Goal: Navigation & Orientation: Find specific page/section

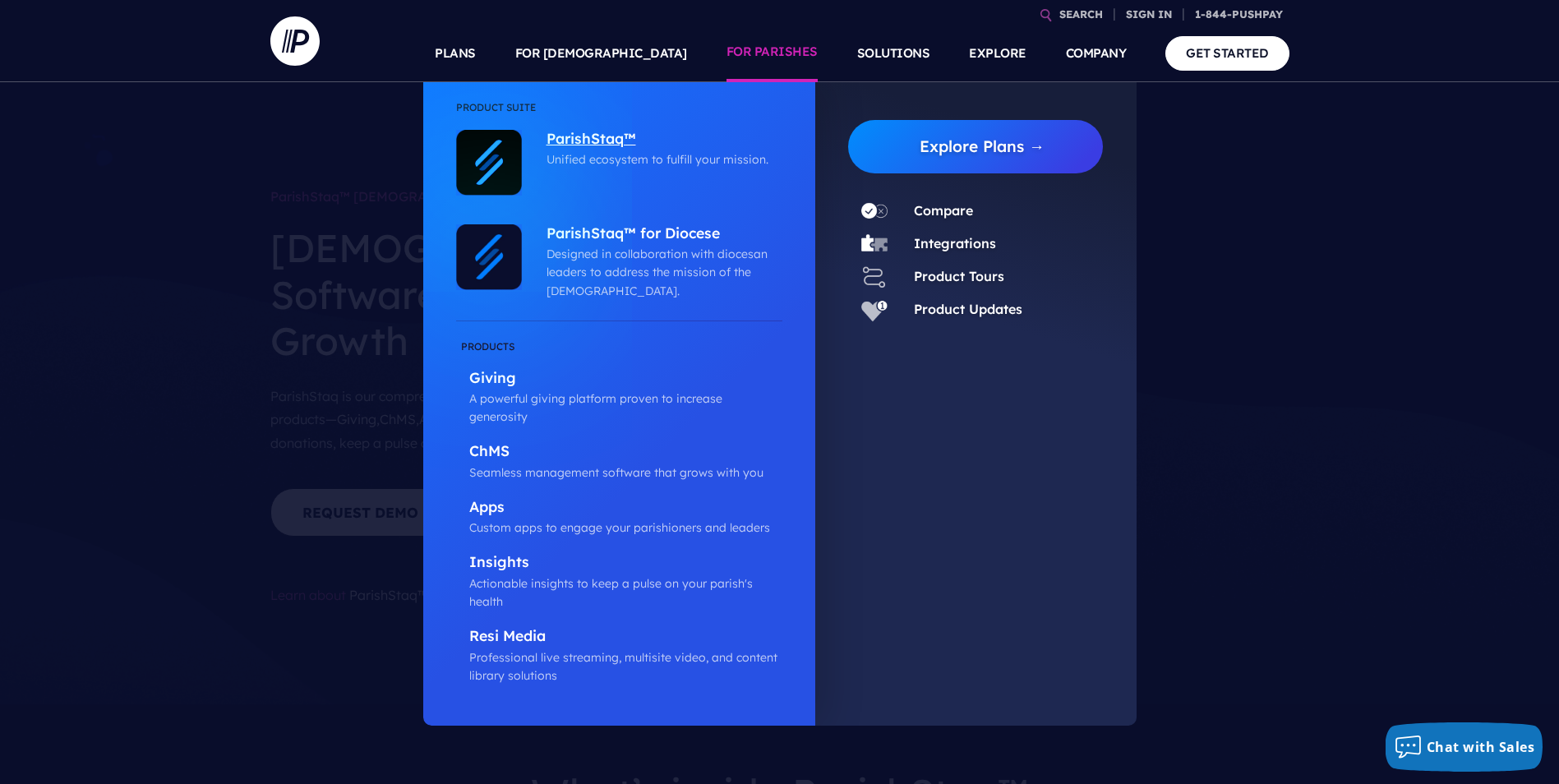
click at [581, 133] on p "ParishStaq™" at bounding box center [660, 141] width 228 height 21
click at [652, 230] on p "ParishStaq™ for Diocese" at bounding box center [660, 235] width 228 height 21
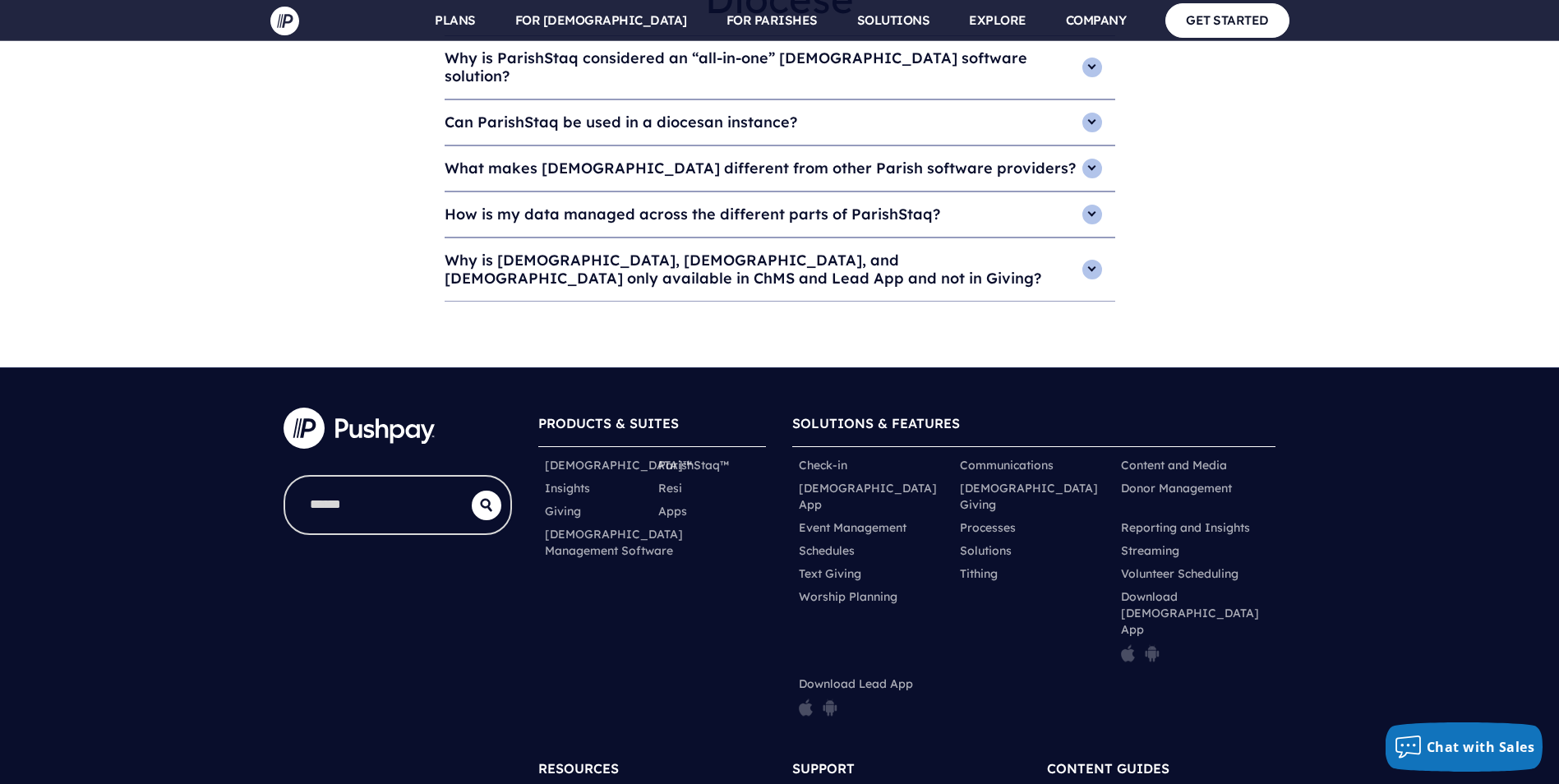
scroll to position [5611, 0]
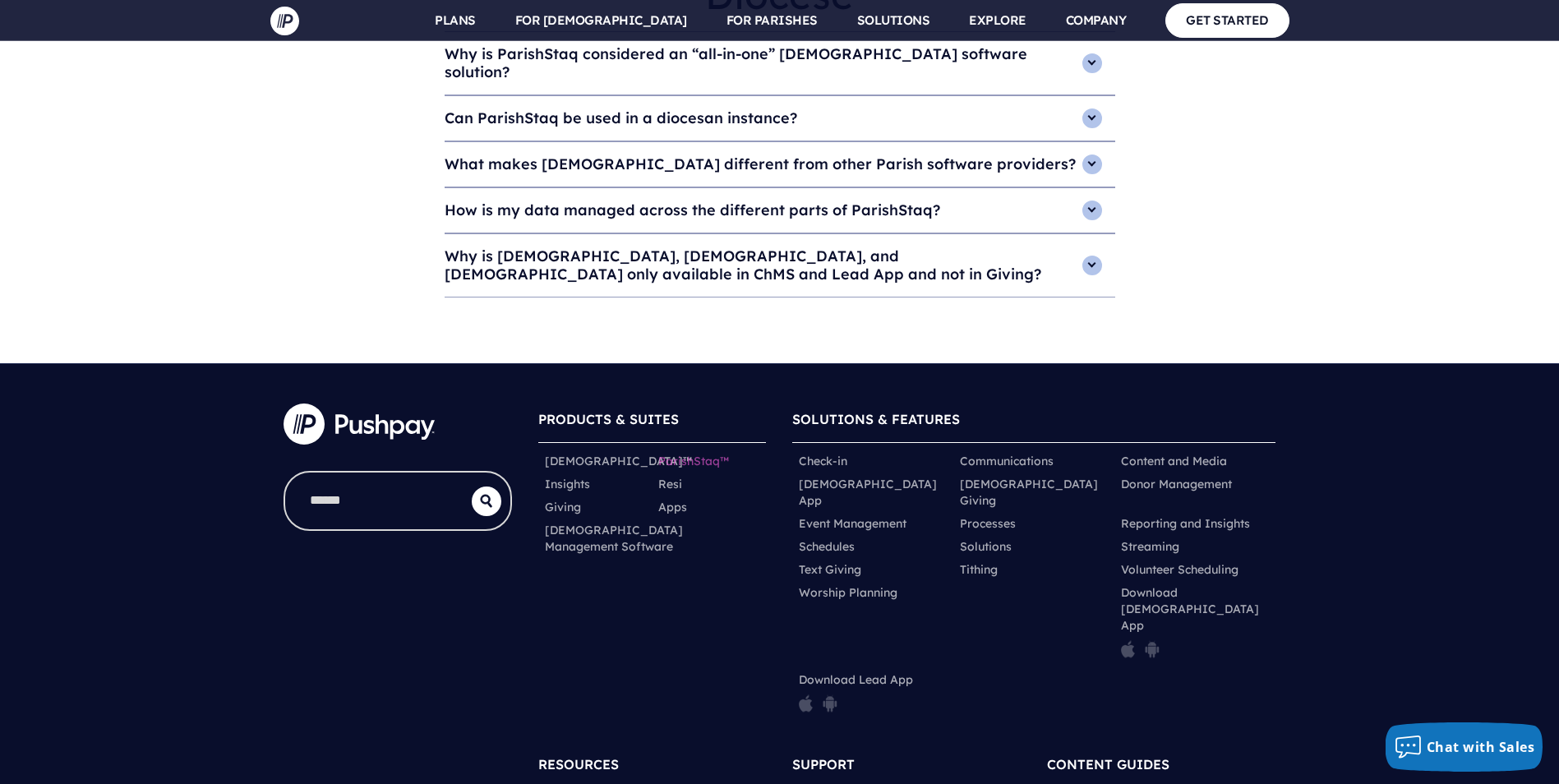
click at [700, 452] on link "ParishStaq™" at bounding box center [693, 461] width 70 height 17
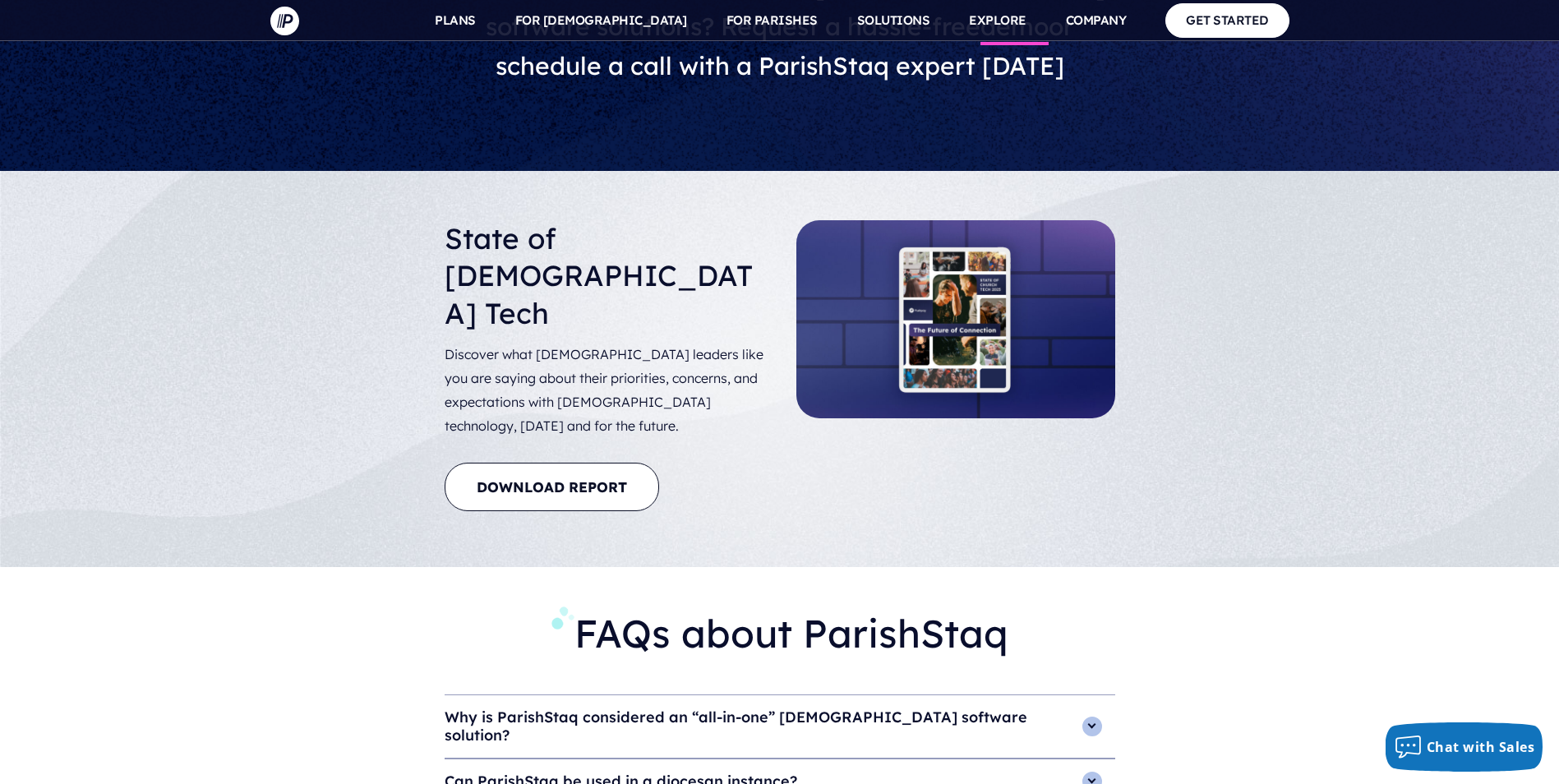
scroll to position [6985, 0]
